Goal: Information Seeking & Learning: Learn about a topic

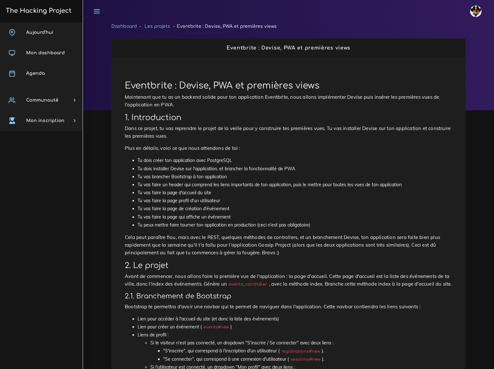
scroll to position [493, 0]
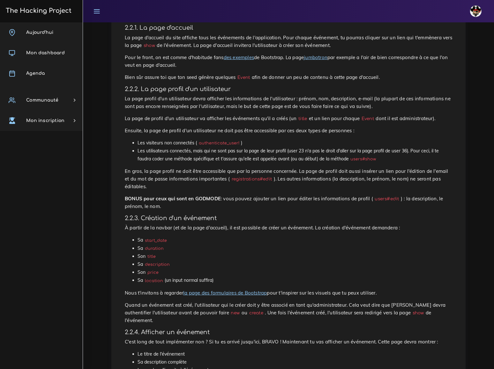
click at [228, 214] on h4 "2.2.3. Création d'un événement" at bounding box center [288, 217] width 327 height 7
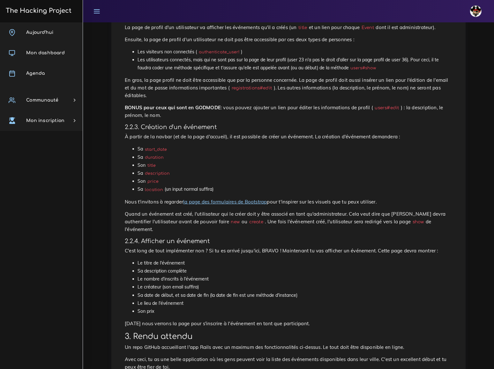
scroll to position [584, 0]
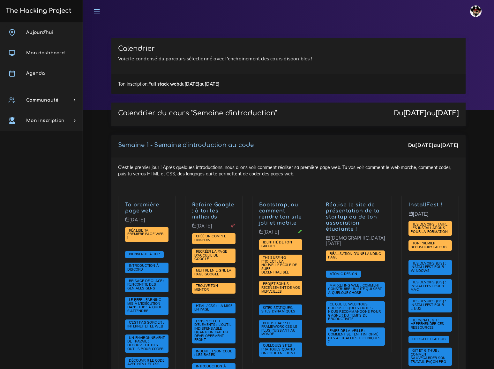
scroll to position [1451, 0]
